Goal: Task Accomplishment & Management: Manage account settings

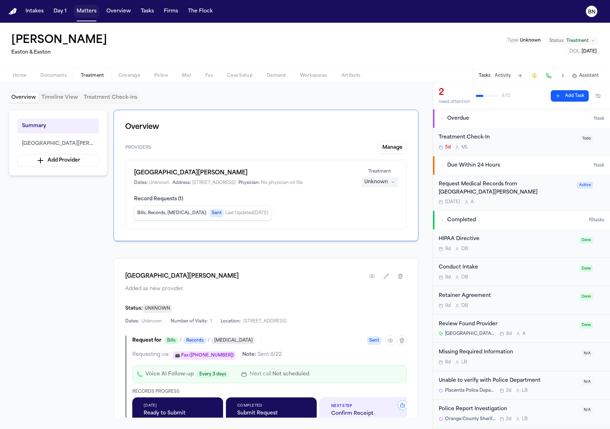
click at [91, 12] on button "Matters" at bounding box center [87, 11] width 26 height 13
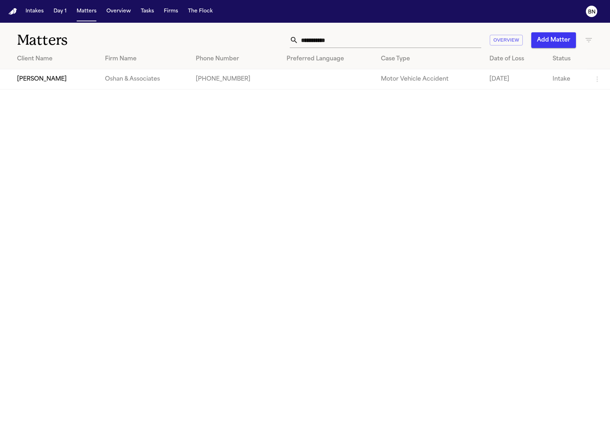
click at [144, 18] on nav "Intakes Day 1 Matters Overview Tasks Firms The Flock BN" at bounding box center [305, 11] width 610 height 23
click at [144, 13] on button "Tasks" at bounding box center [147, 11] width 19 height 13
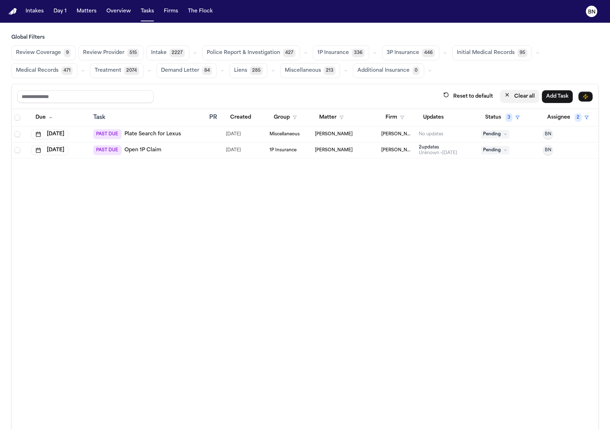
click at [520, 96] on button "Clear all" at bounding box center [519, 96] width 39 height 13
click at [374, 53] on icon "button" at bounding box center [375, 53] width 2 height 1
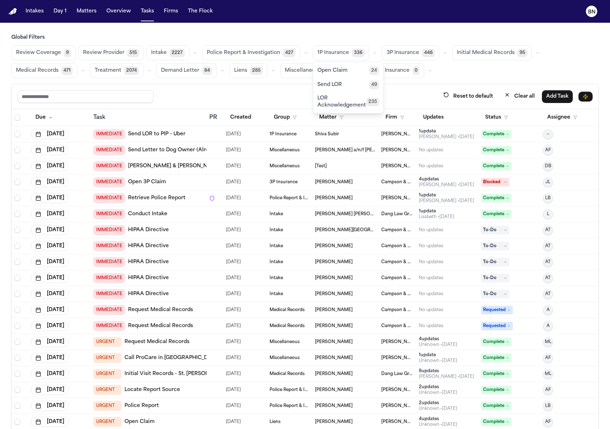
click at [333, 106] on span "LOR Acknowledgement" at bounding box center [342, 102] width 49 height 14
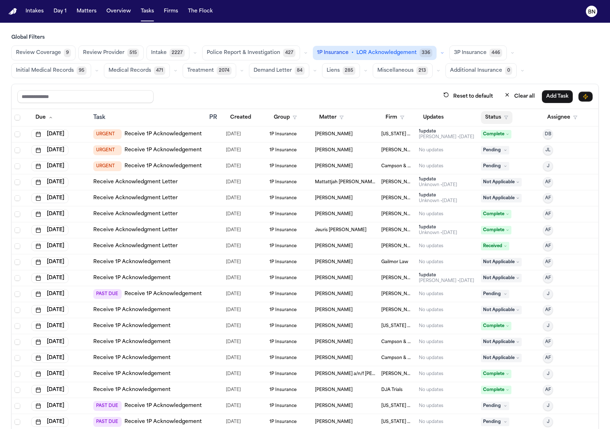
click at [485, 113] on button "Status" at bounding box center [497, 117] width 32 height 13
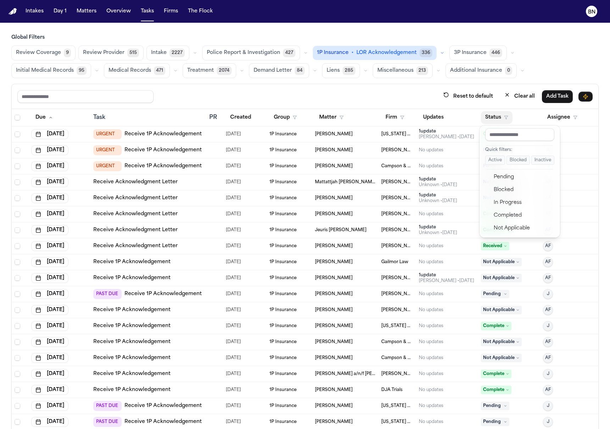
click at [492, 163] on button "Active" at bounding box center [496, 159] width 20 height 9
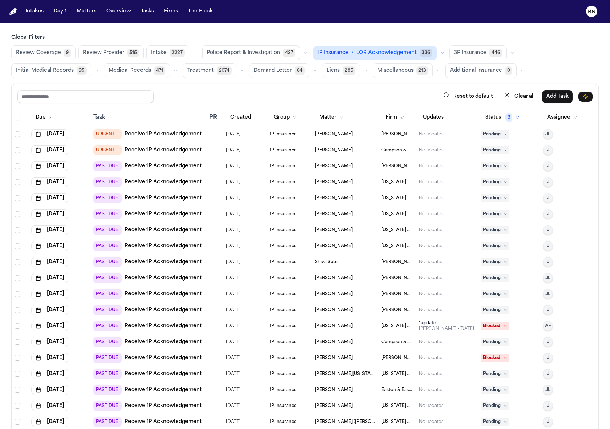
click at [390, 84] on div "Reset to default Clear all Add Task" at bounding box center [305, 96] width 587 height 25
click at [509, 50] on button "button" at bounding box center [513, 53] width 9 height 9
click at [469, 106] on span "LOR Acknowledgement" at bounding box center [478, 102] width 49 height 14
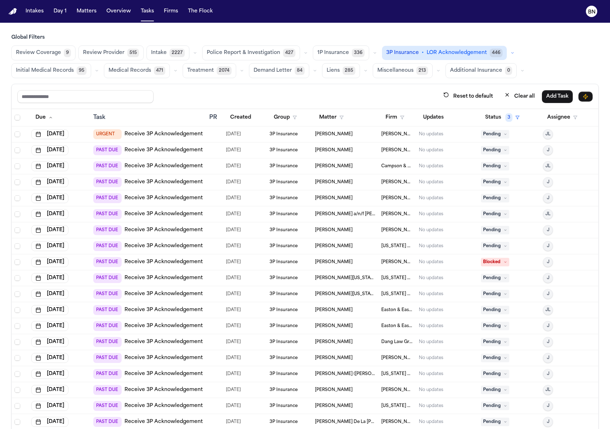
click at [371, 55] on button "button" at bounding box center [375, 53] width 9 height 9
click at [351, 69] on button "Open Claim 24" at bounding box center [348, 71] width 70 height 14
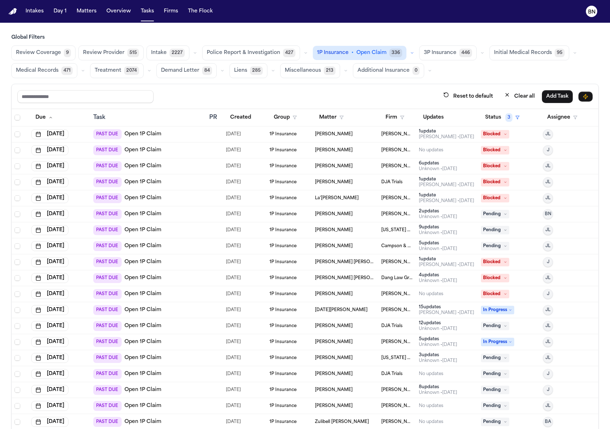
click at [56, 50] on span "Review Coverage" at bounding box center [38, 52] width 45 height 7
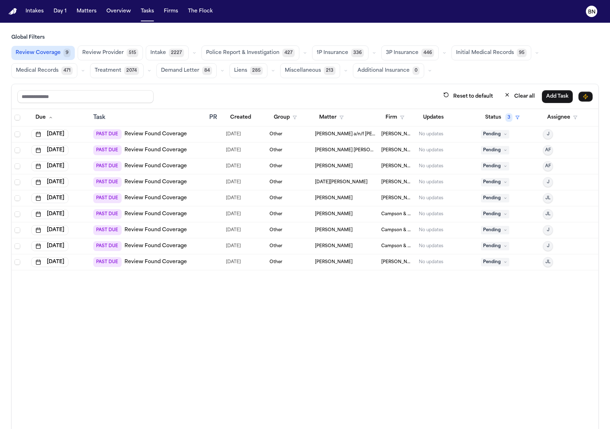
click at [190, 50] on button "button" at bounding box center [194, 53] width 9 height 9
click at [194, 37] on h3 "Global Filters" at bounding box center [305, 37] width 588 height 7
click at [426, 66] on button "button" at bounding box center [430, 70] width 9 height 9
click at [428, 69] on icon "button" at bounding box center [430, 71] width 4 height 4
click at [443, 54] on icon "button" at bounding box center [445, 53] width 4 height 4
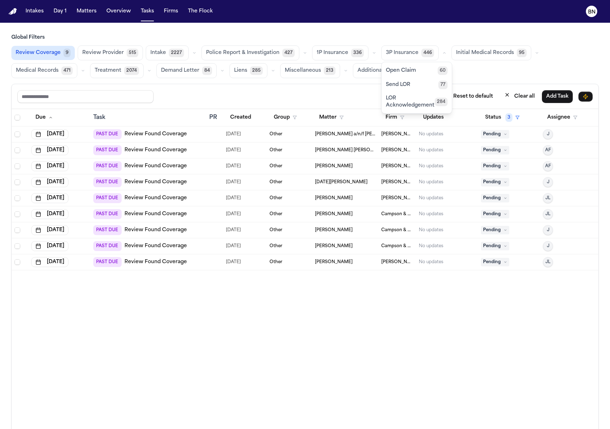
click at [443, 54] on icon "button" at bounding box center [445, 53] width 4 height 4
click at [344, 71] on icon "button" at bounding box center [346, 71] width 4 height 4
click at [327, 103] on span "Review Found Coverage" at bounding box center [312, 105] width 55 height 14
click at [65, 53] on span "9" at bounding box center [67, 53] width 7 height 9
click at [65, 55] on span "9" at bounding box center [67, 53] width 7 height 9
